Goal: Navigation & Orientation: Find specific page/section

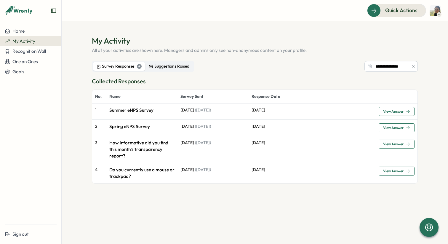
click at [175, 67] on div "Suggestions Raised" at bounding box center [169, 66] width 40 height 7
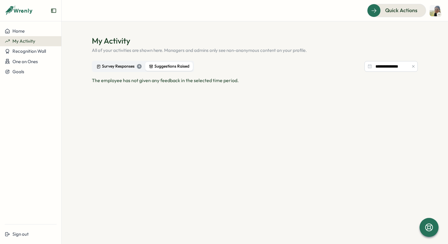
click at [129, 65] on div "Survey Responses 4" at bounding box center [119, 66] width 45 height 7
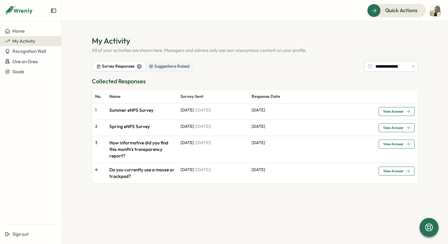
click at [413, 67] on icon "button" at bounding box center [413, 66] width 4 height 4
click at [41, 52] on span "Recognition Wall" at bounding box center [28, 51] width 33 height 6
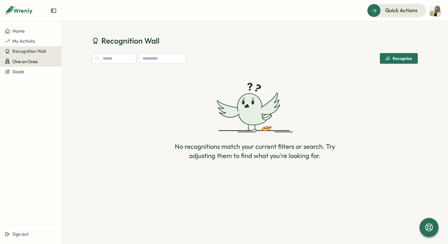
click at [34, 62] on span "One on Ones" at bounding box center [24, 62] width 25 height 6
click at [26, 63] on span "One on Ones" at bounding box center [24, 62] width 25 height 6
click at [26, 72] on div "Goals" at bounding box center [31, 71] width 52 height 5
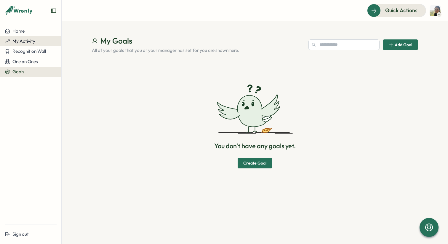
click at [27, 38] on span "My Activity" at bounding box center [23, 41] width 23 height 6
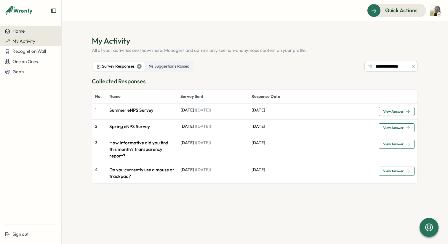
click at [26, 32] on div "Home" at bounding box center [31, 30] width 52 height 5
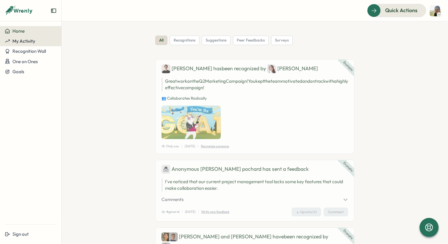
click at [25, 41] on span "My Activity" at bounding box center [23, 41] width 23 height 6
